Goal: Share content: Share content

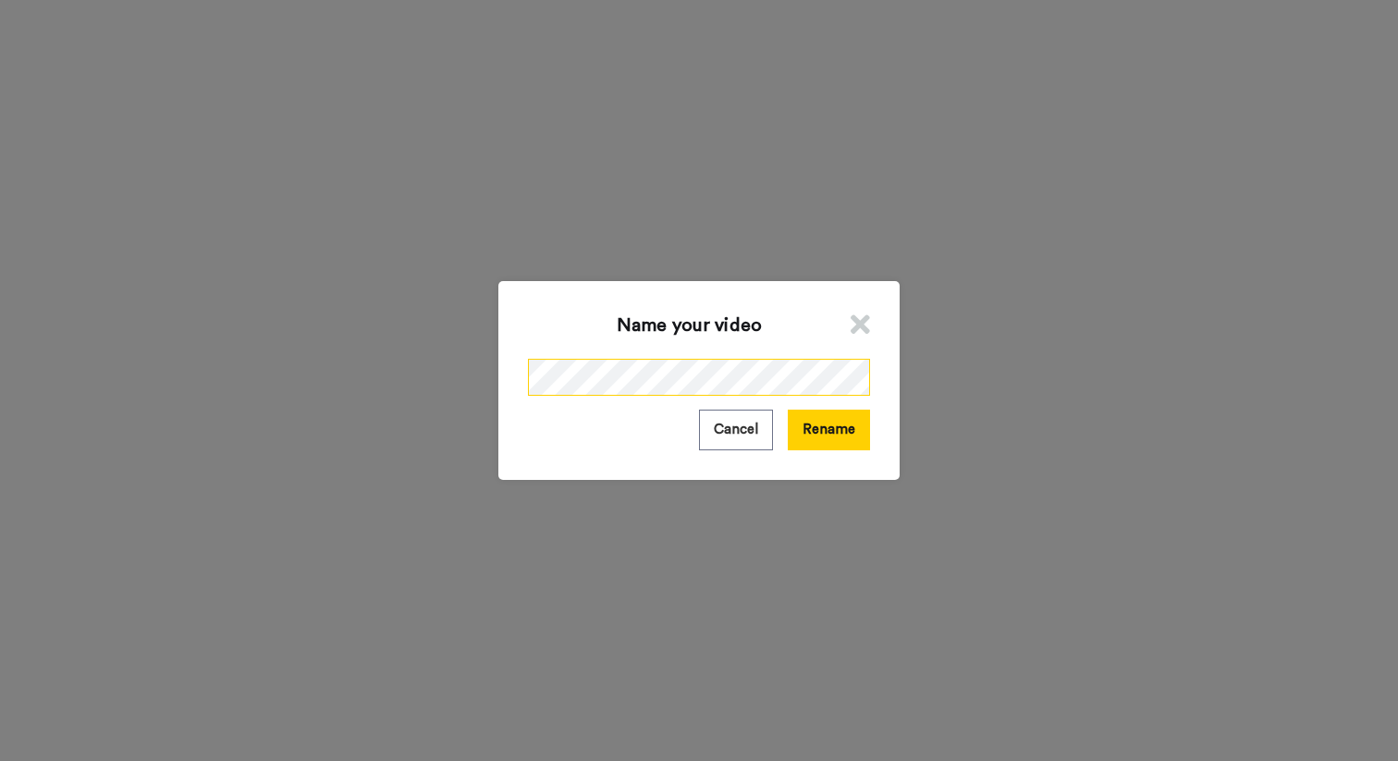
click at [525, 376] on div "Name your video Cancel Rename" at bounding box center [698, 380] width 401 height 198
click at [841, 430] on button "Rename" at bounding box center [829, 430] width 82 height 40
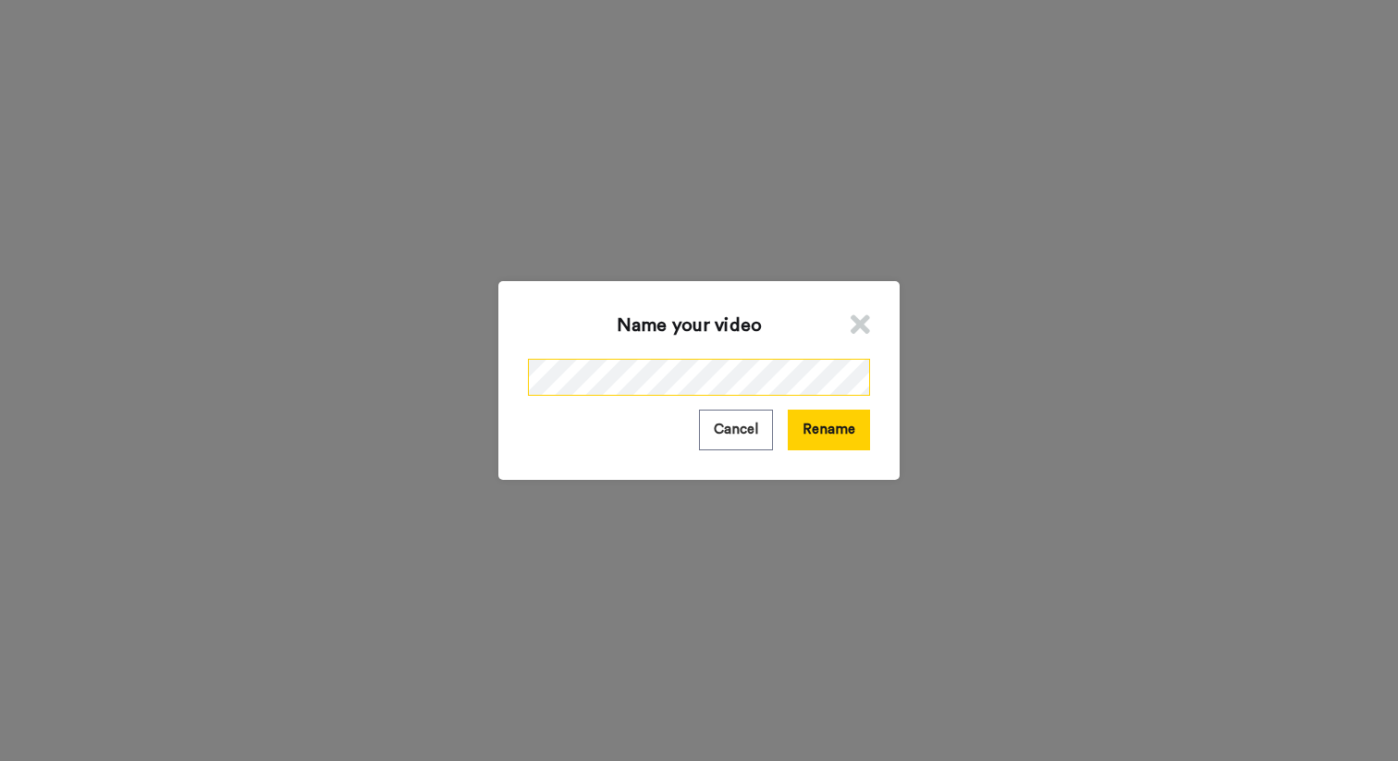
click at [485, 365] on div "Name your video Cancel Rename" at bounding box center [699, 380] width 1398 height 761
click at [816, 427] on button "Rename" at bounding box center [829, 430] width 82 height 40
